Goal: Task Accomplishment & Management: Use online tool/utility

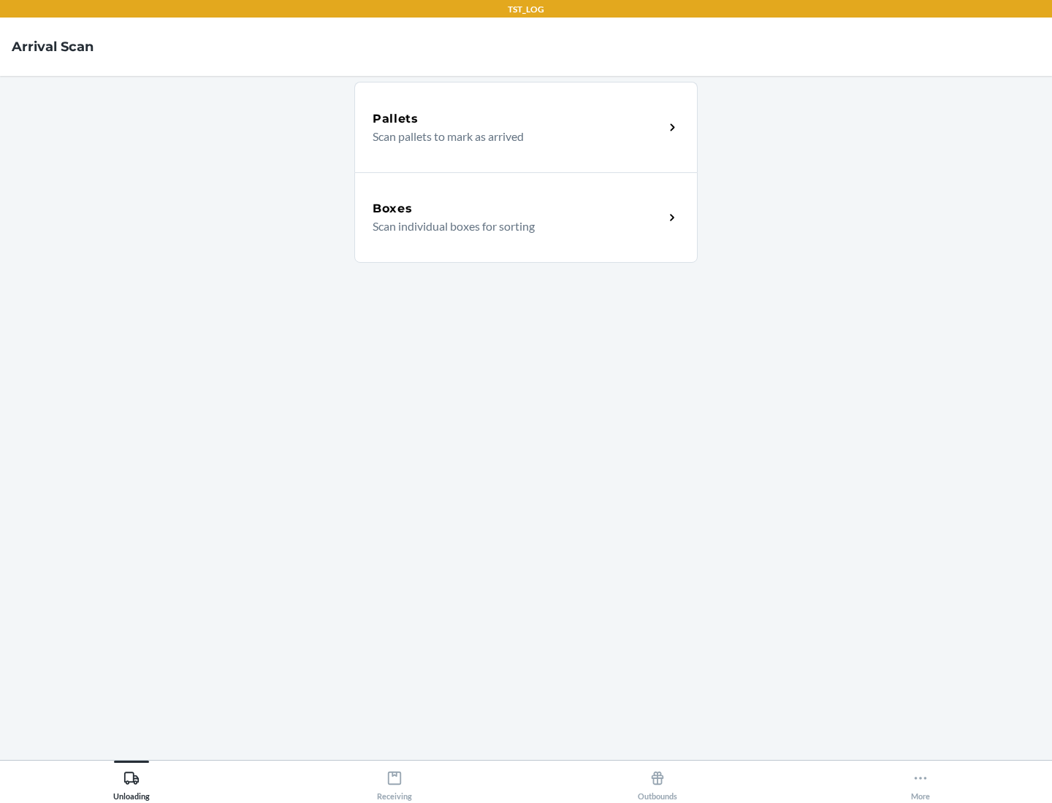
click at [518, 209] on div "Boxes" at bounding box center [517, 209] width 291 height 18
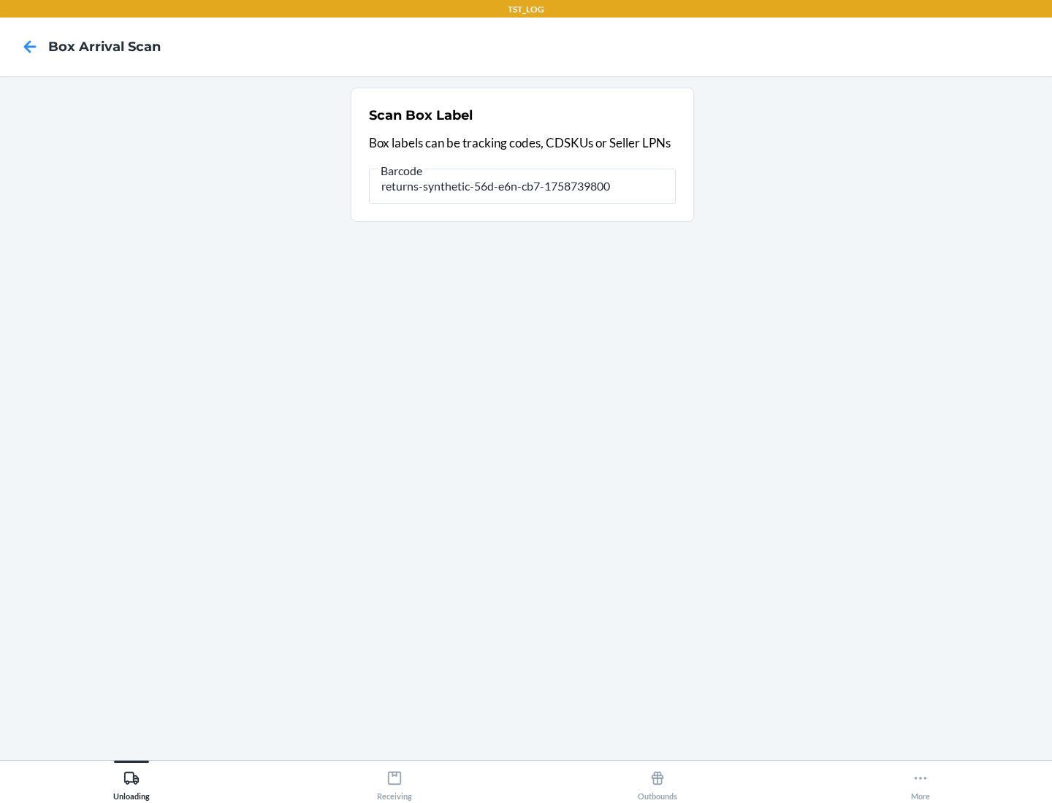
type input "returns-synthetic-56d-e6n-cb7-1758739800"
